Goal: Information Seeking & Learning: Learn about a topic

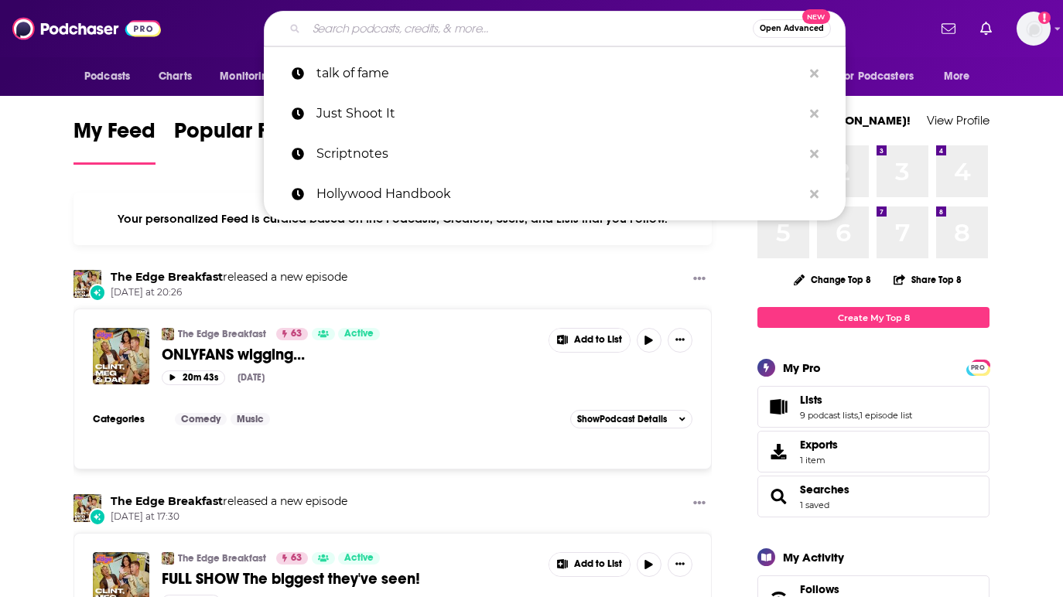
click at [387, 33] on input "Search podcasts, credits, & more..." at bounding box center [529, 28] width 447 height 25
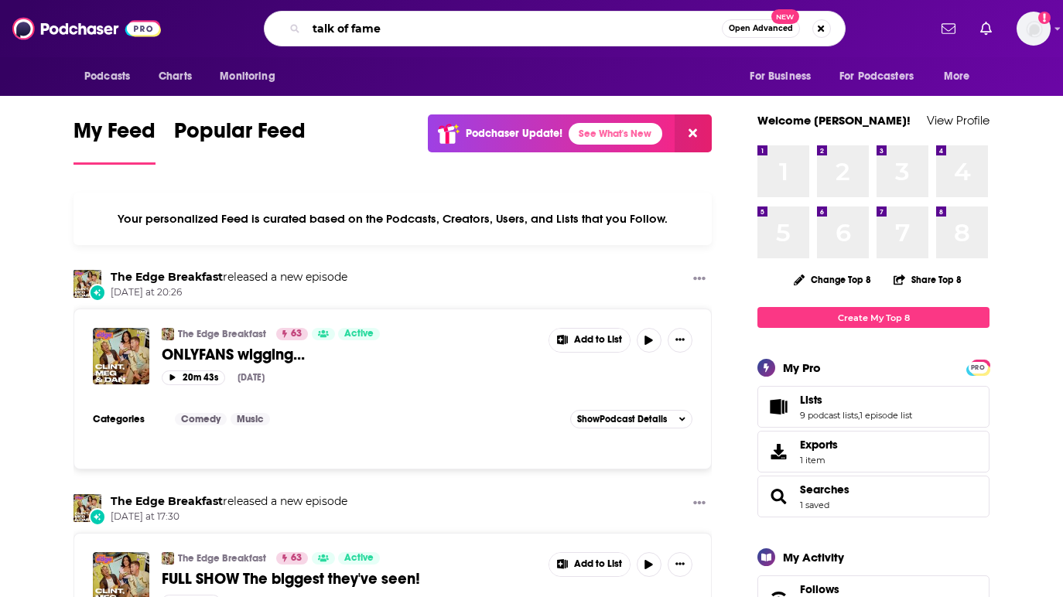
type input "talk of fame"
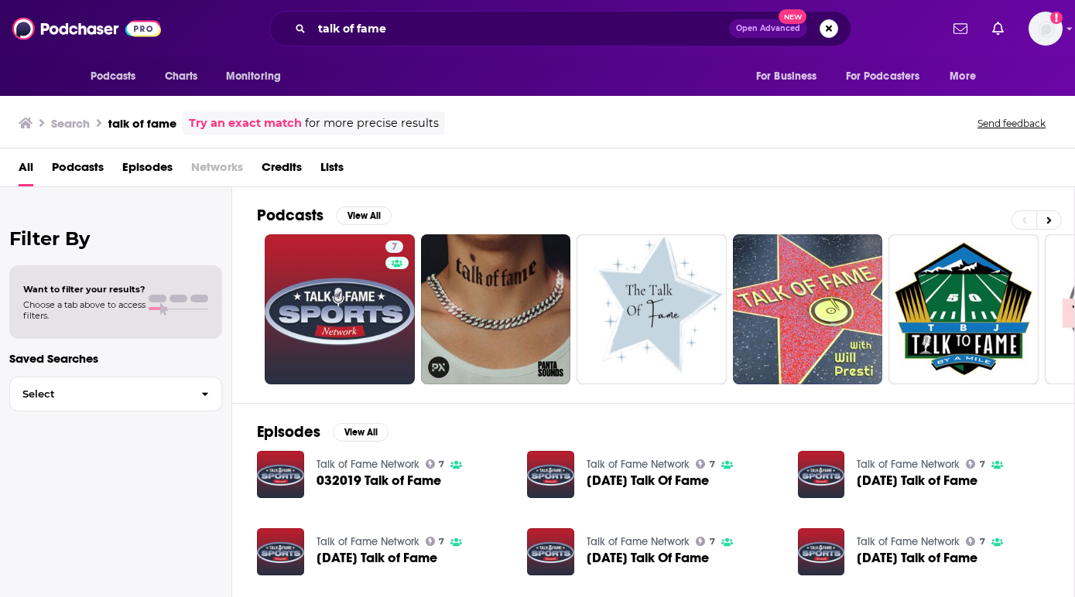
click at [102, 173] on span "Podcasts" at bounding box center [78, 171] width 52 height 32
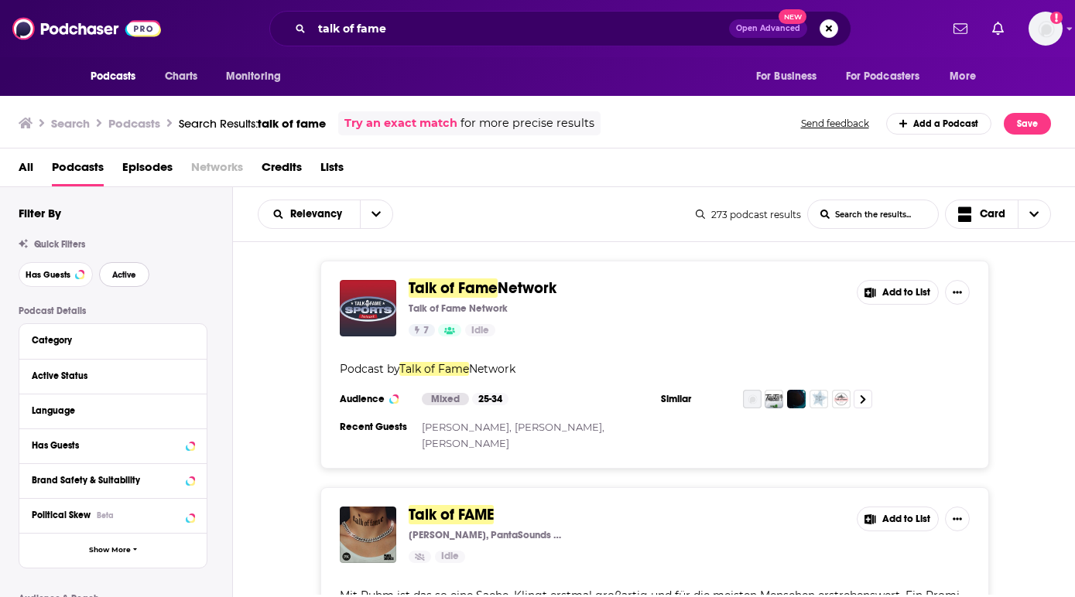
click at [134, 275] on span "Active" at bounding box center [124, 275] width 24 height 9
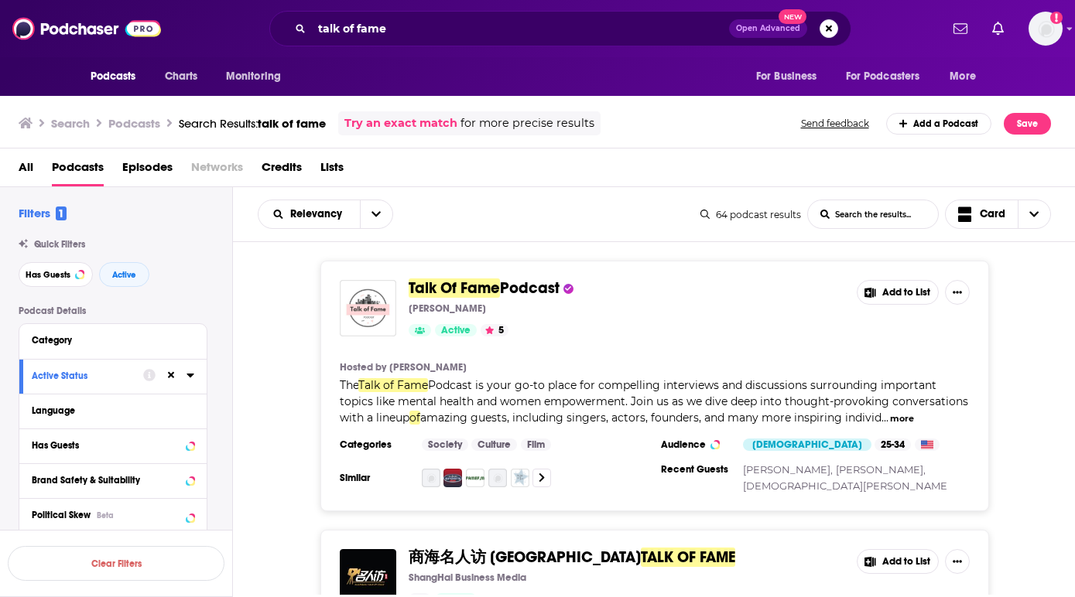
click at [535, 295] on span "Podcast" at bounding box center [530, 288] width 60 height 19
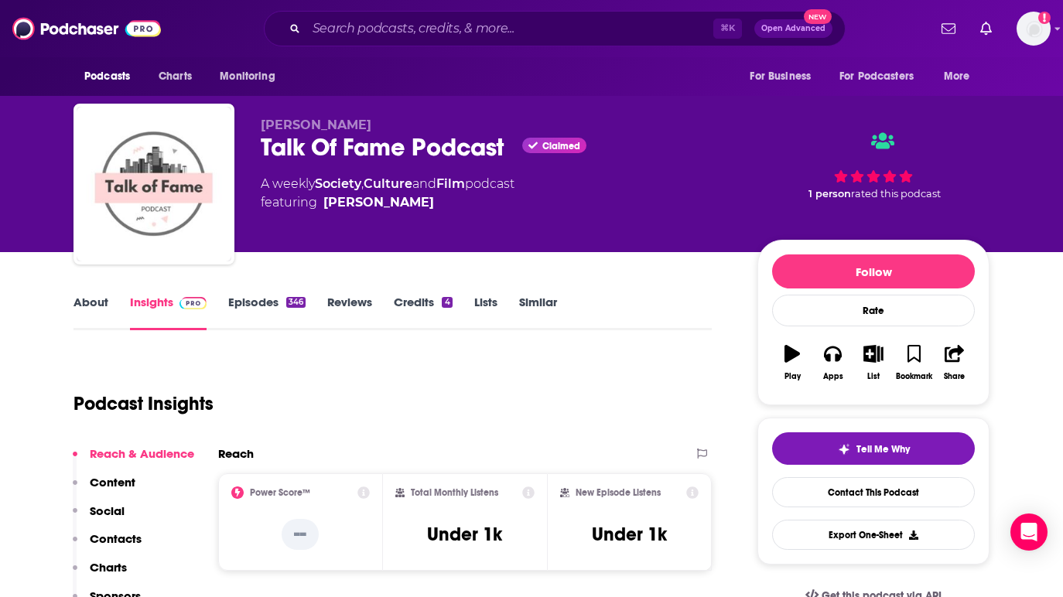
click at [94, 313] on link "About" at bounding box center [91, 313] width 35 height 36
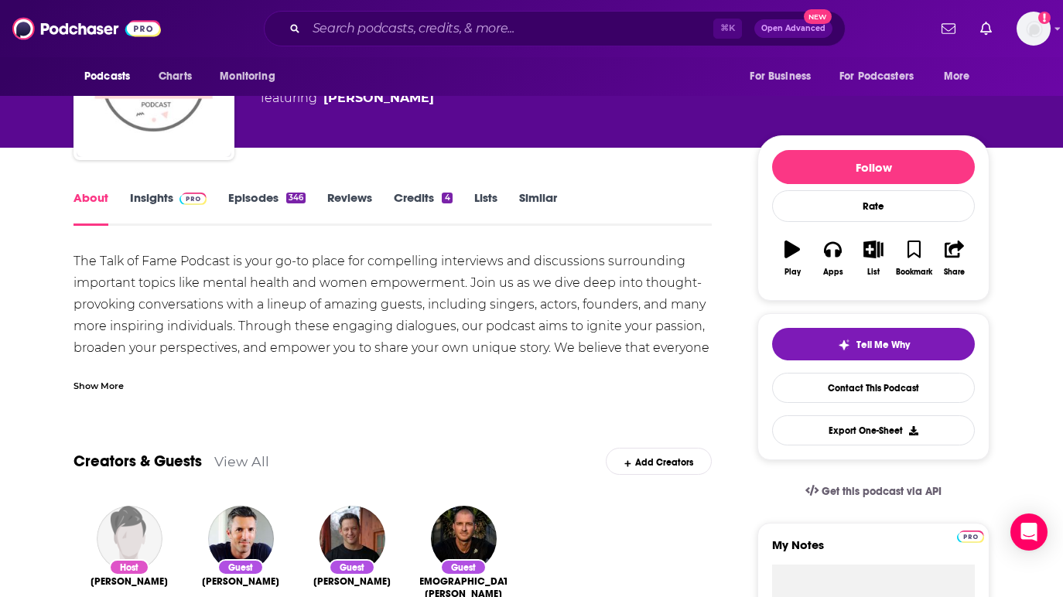
scroll to position [107, 0]
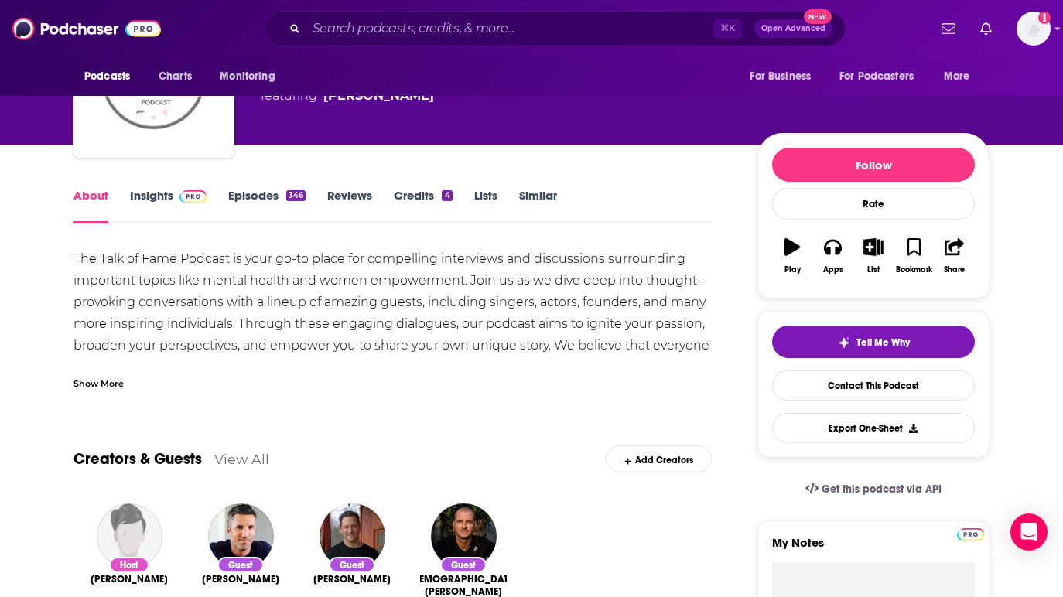
click at [111, 388] on div "Show More" at bounding box center [99, 382] width 50 height 15
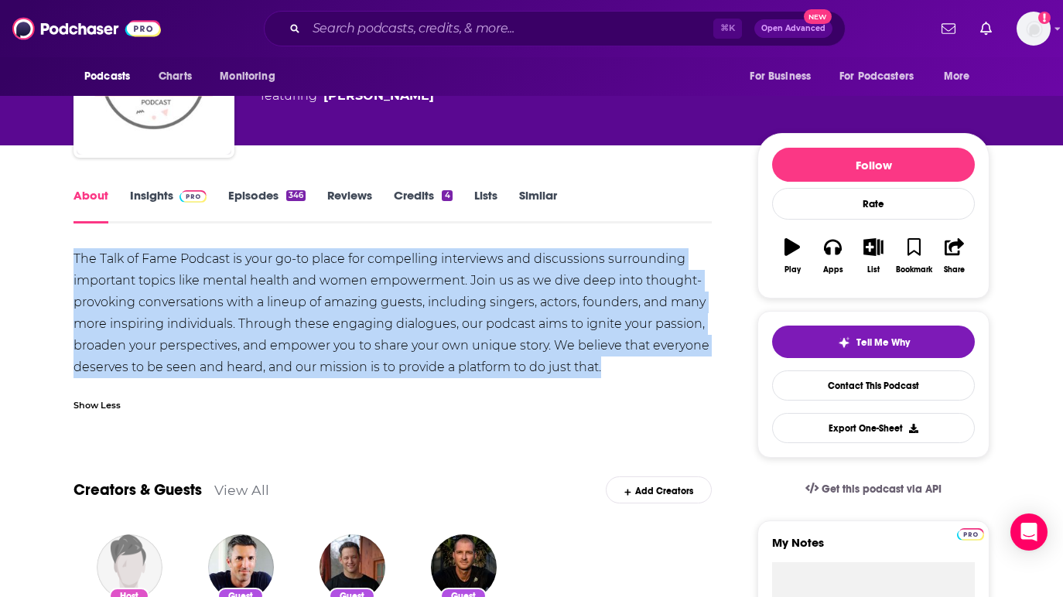
drag, startPoint x: 604, startPoint y: 372, endPoint x: 69, endPoint y: 259, distance: 547.4
copy div "The Talk of Fame Podcast is your go-to place for compelling interviews and disc…"
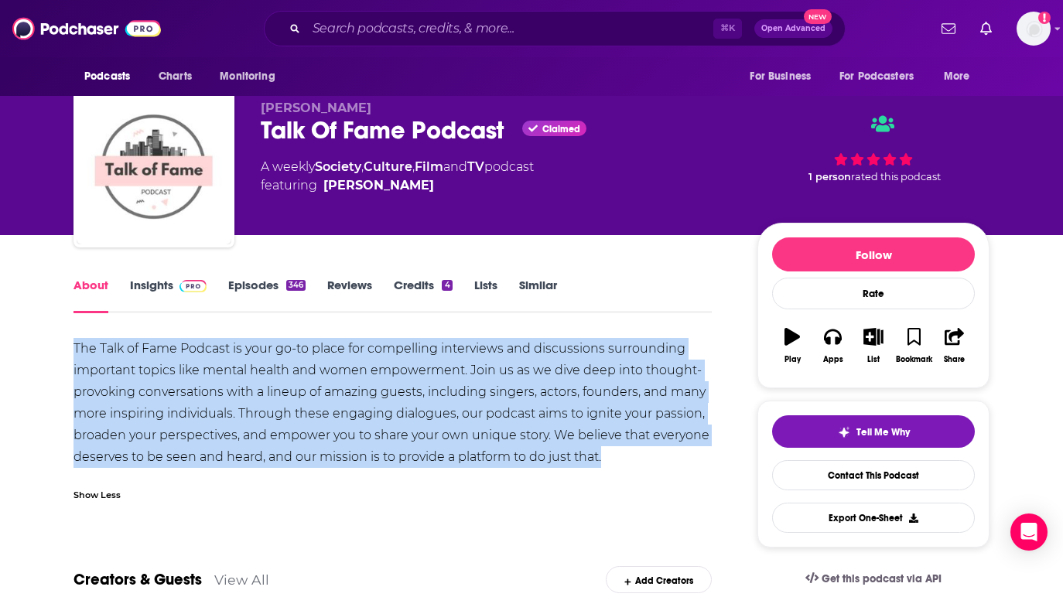
scroll to position [0, 0]
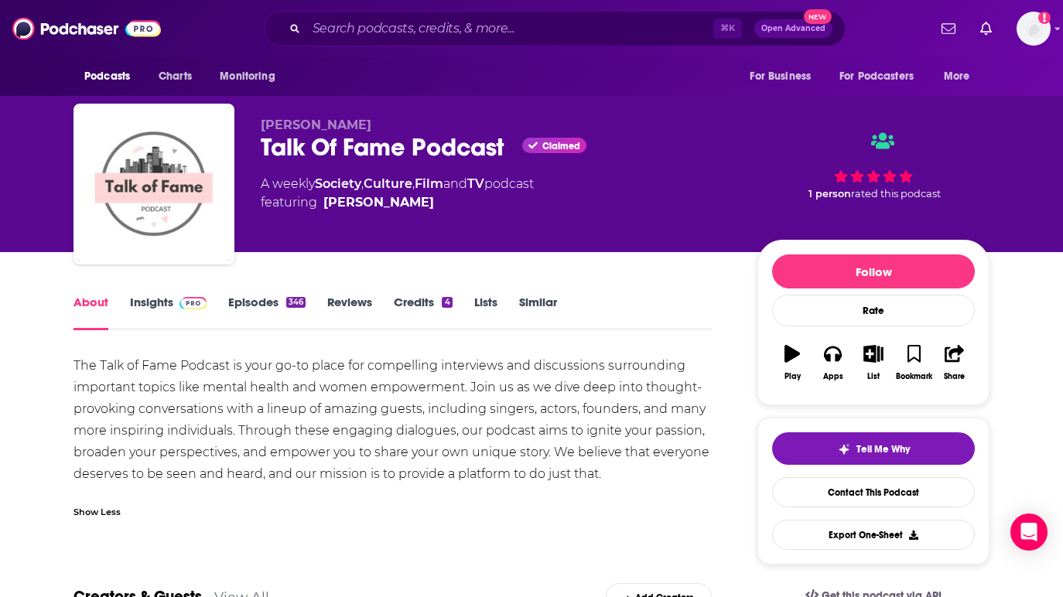
click at [249, 300] on link "Episodes 346" at bounding box center [266, 313] width 77 height 36
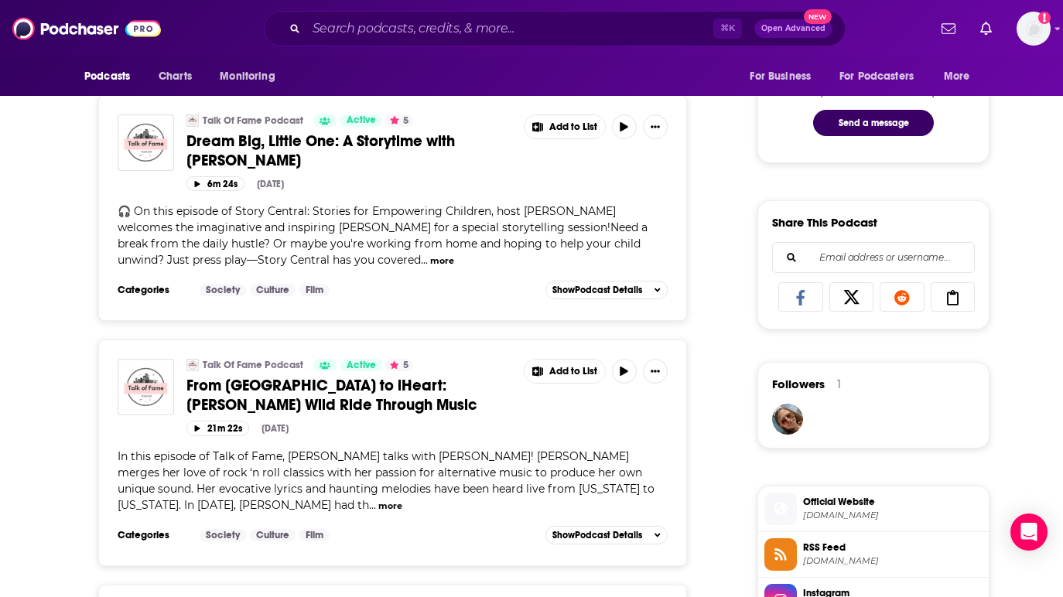
scroll to position [828, 0]
click at [378, 509] on button "more" at bounding box center [390, 505] width 24 height 13
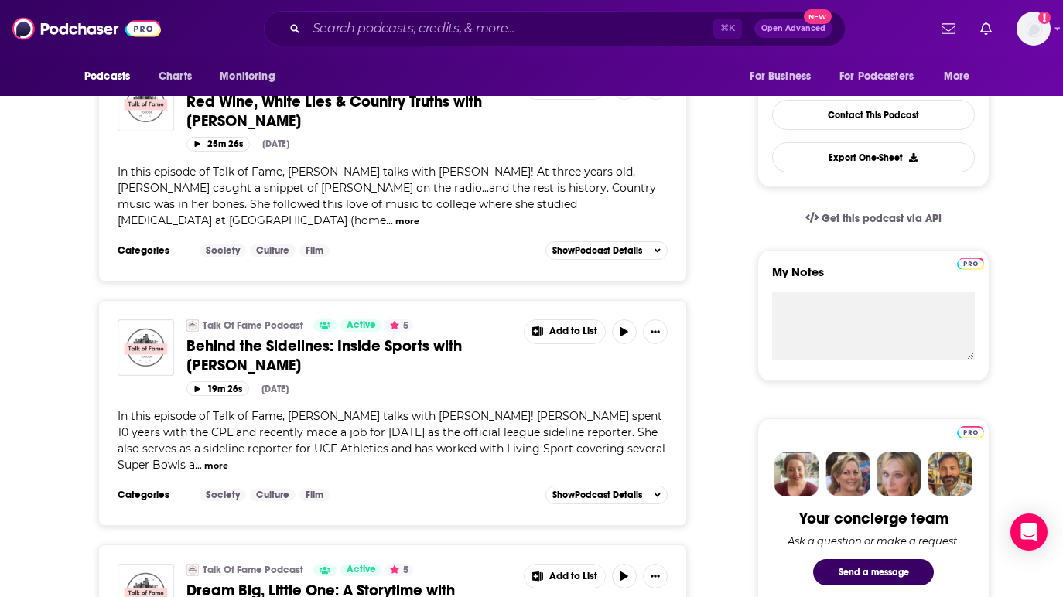
scroll to position [0, 0]
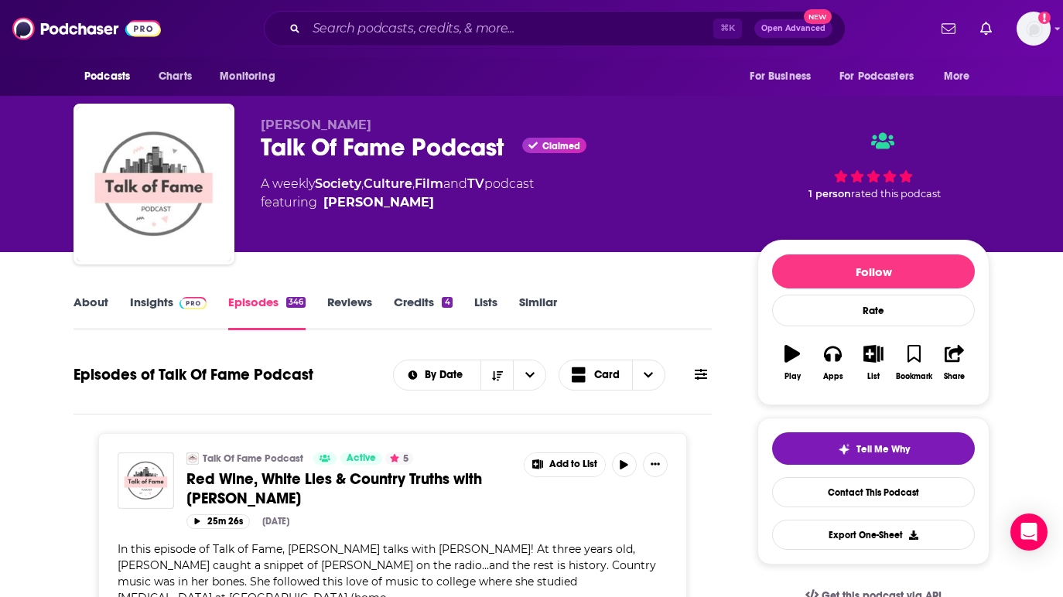
click at [180, 306] on img at bounding box center [193, 303] width 27 height 12
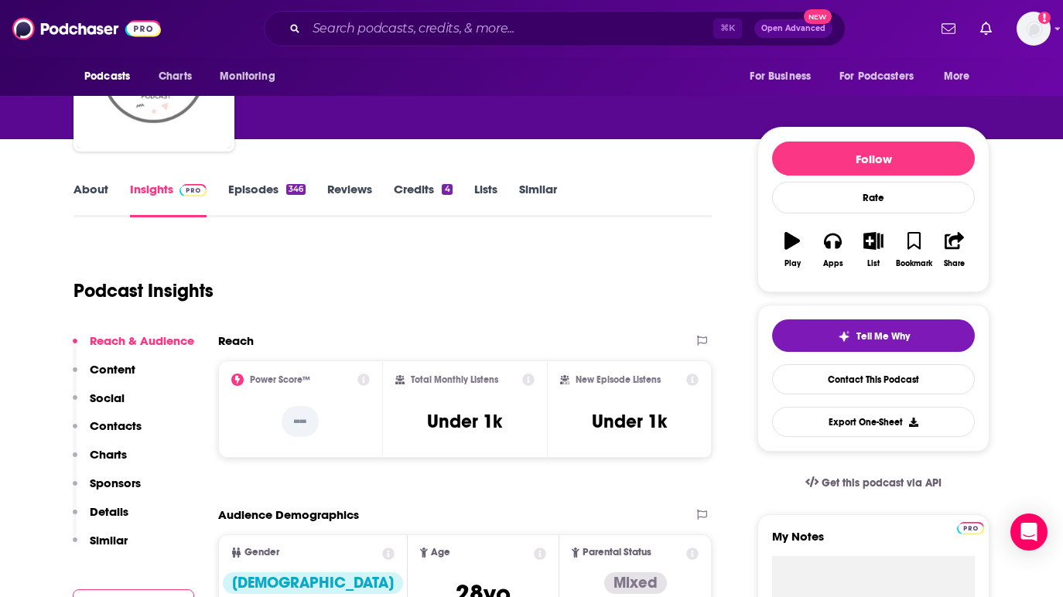
scroll to position [115, 0]
